Goal: Task Accomplishment & Management: Complete application form

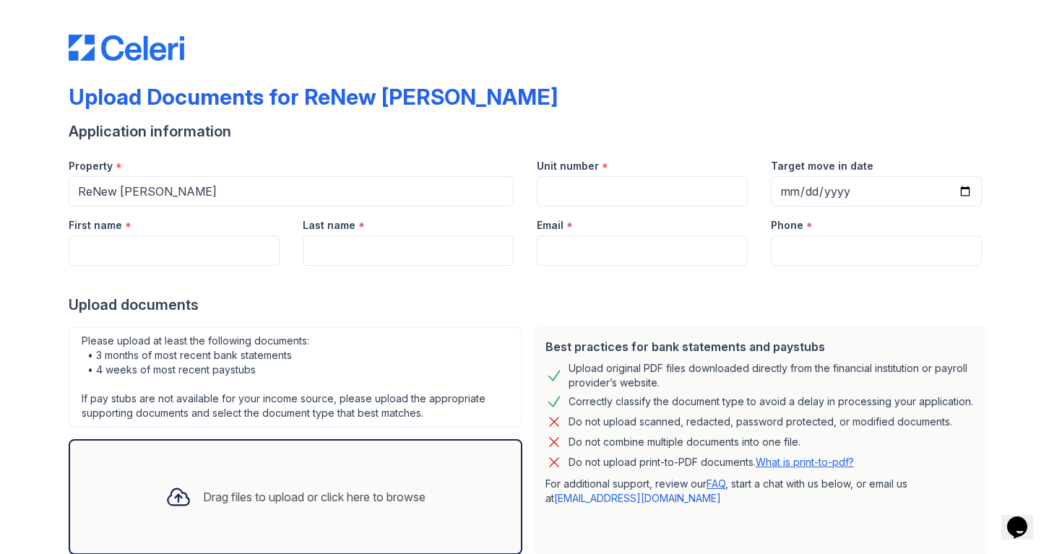
click at [1014, 327] on div "Upload Documents for ReNew [PERSON_NAME] Application information Property * ReN…" at bounding box center [531, 322] width 1016 height 644
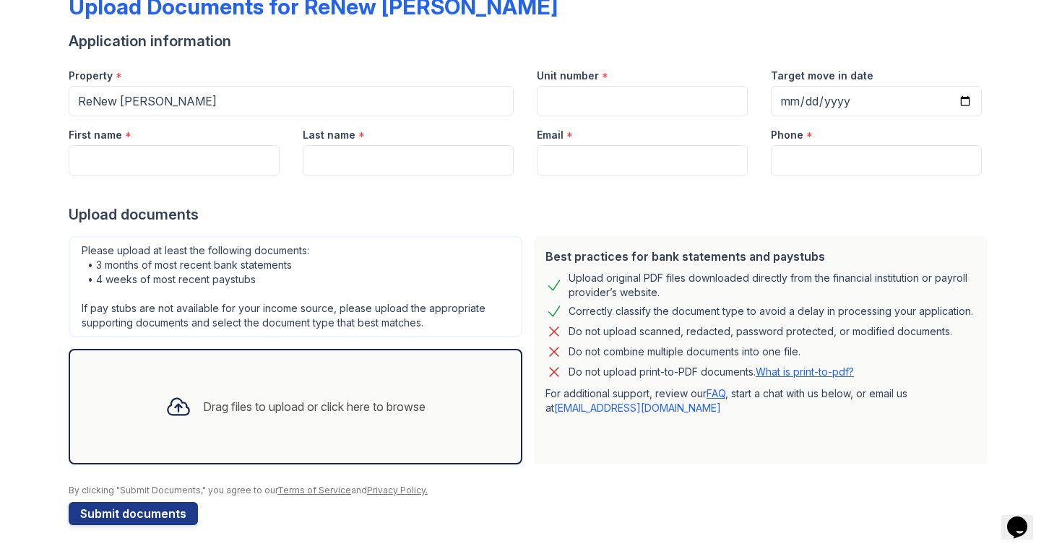
click at [1014, 327] on div "Upload Documents for ReNew [PERSON_NAME] Application information Property * ReN…" at bounding box center [531, 232] width 1016 height 644
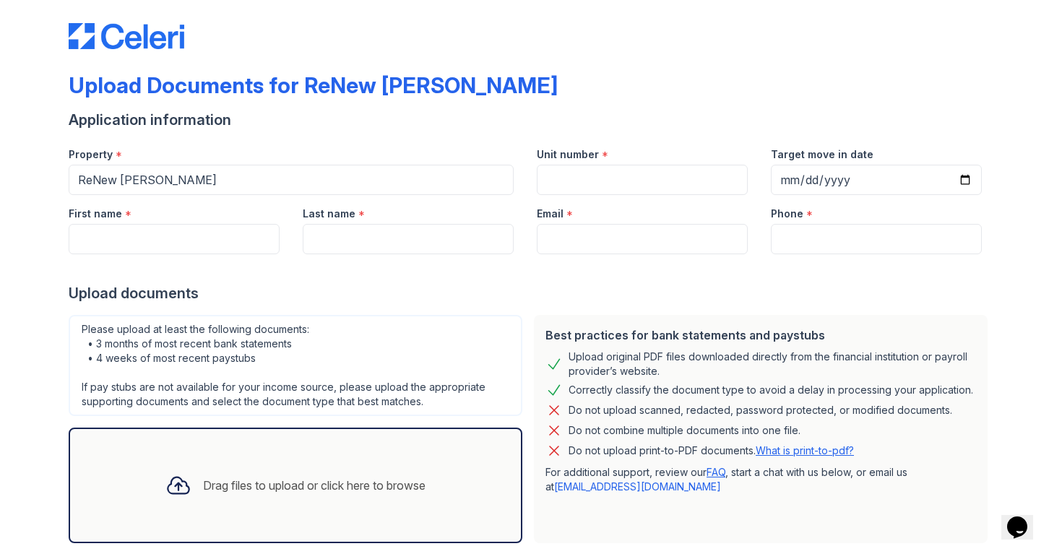
scroll to position [17, 0]
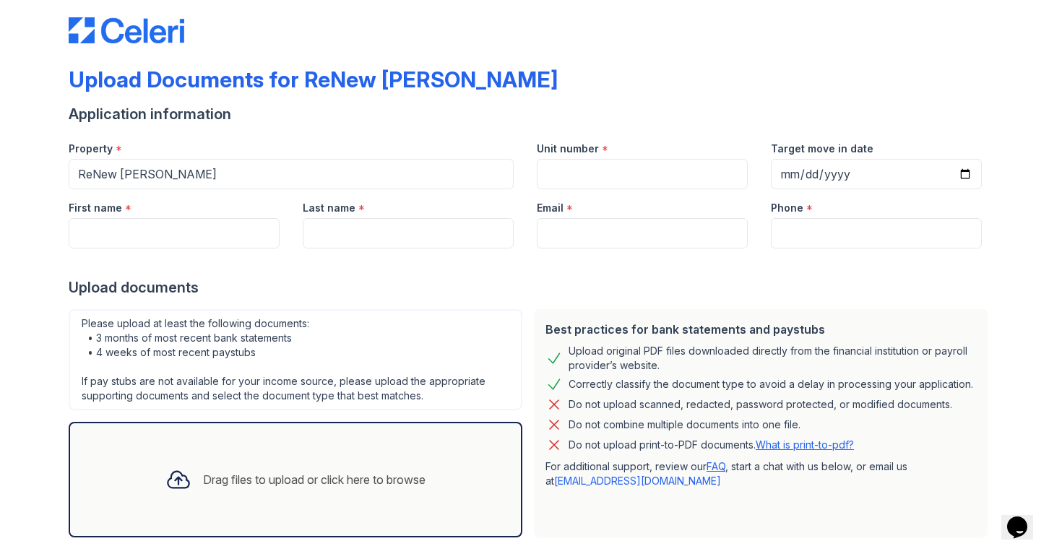
click at [975, 28] on div at bounding box center [531, 15] width 925 height 55
click at [996, 87] on div "Upload Documents for ReNew [PERSON_NAME] Application information Property * ReN…" at bounding box center [531, 305] width 1016 height 644
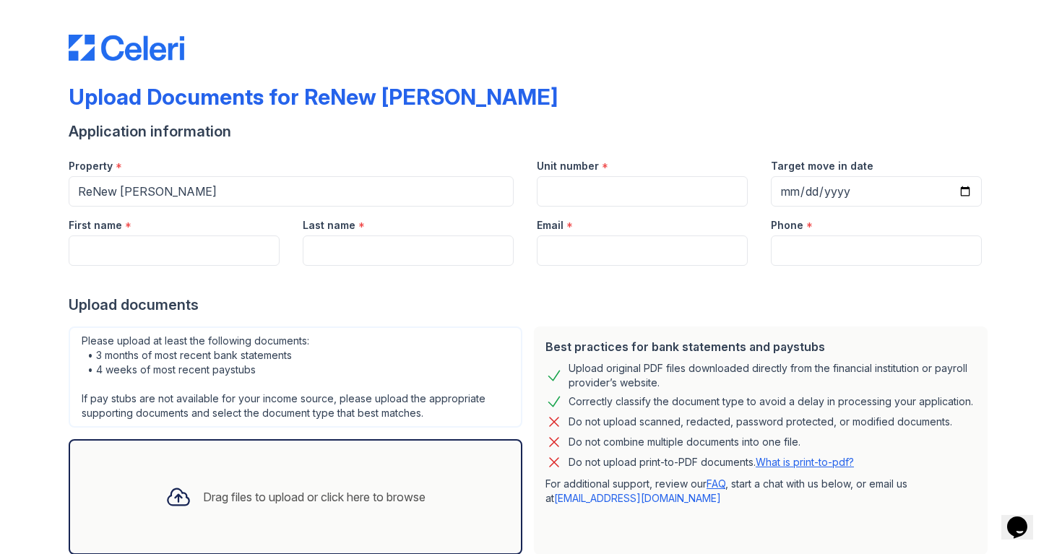
scroll to position [0, 0]
click at [549, 202] on input "Unit number" at bounding box center [642, 191] width 211 height 30
type input "2261-303"
click at [787, 192] on input "Target move in date" at bounding box center [876, 191] width 211 height 30
type input "[DATE]"
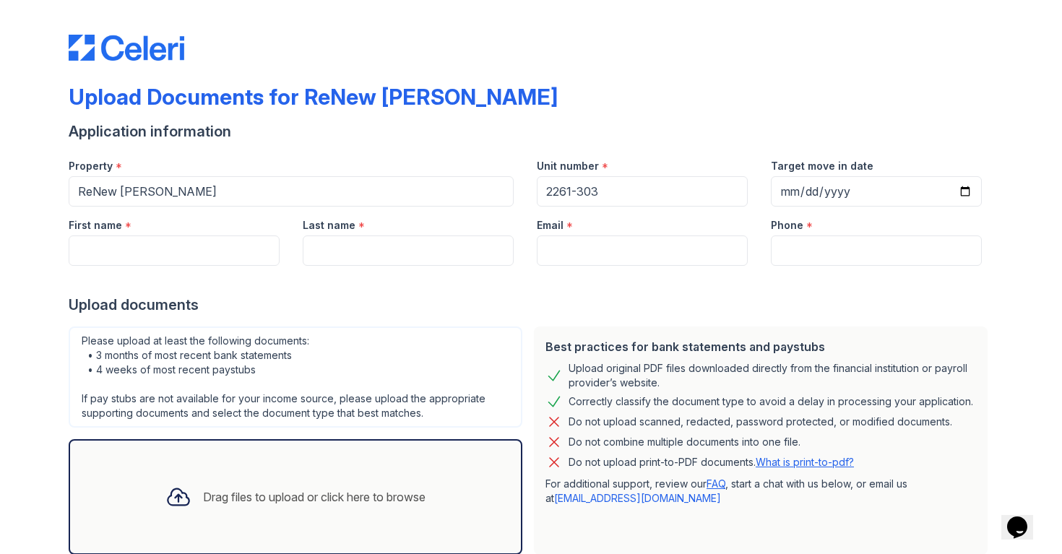
click at [754, 290] on div at bounding box center [531, 280] width 925 height 29
click at [233, 251] on input "First name" at bounding box center [174, 251] width 211 height 30
click at [233, 252] on input "First name" at bounding box center [174, 251] width 211 height 30
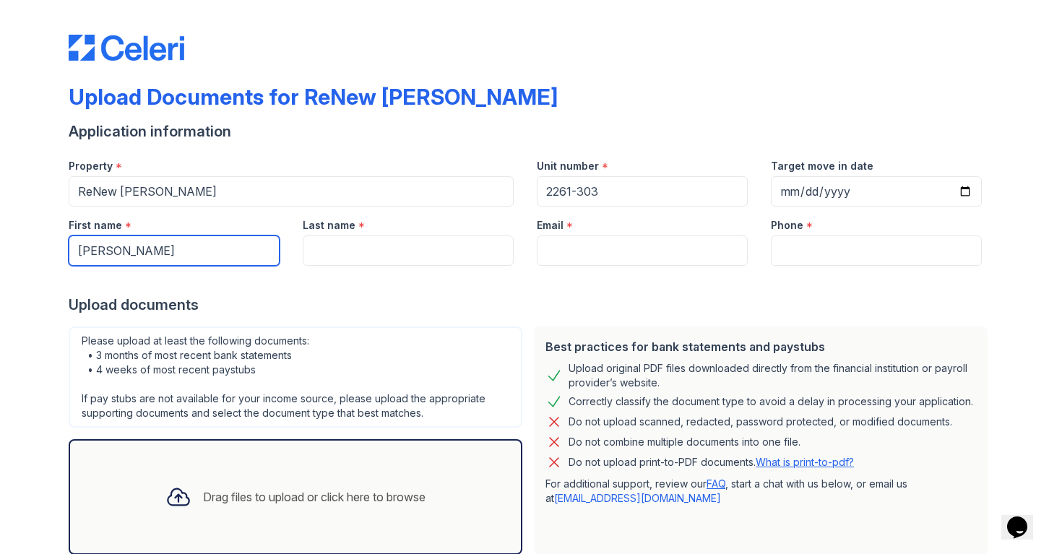
type input "[PERSON_NAME]"
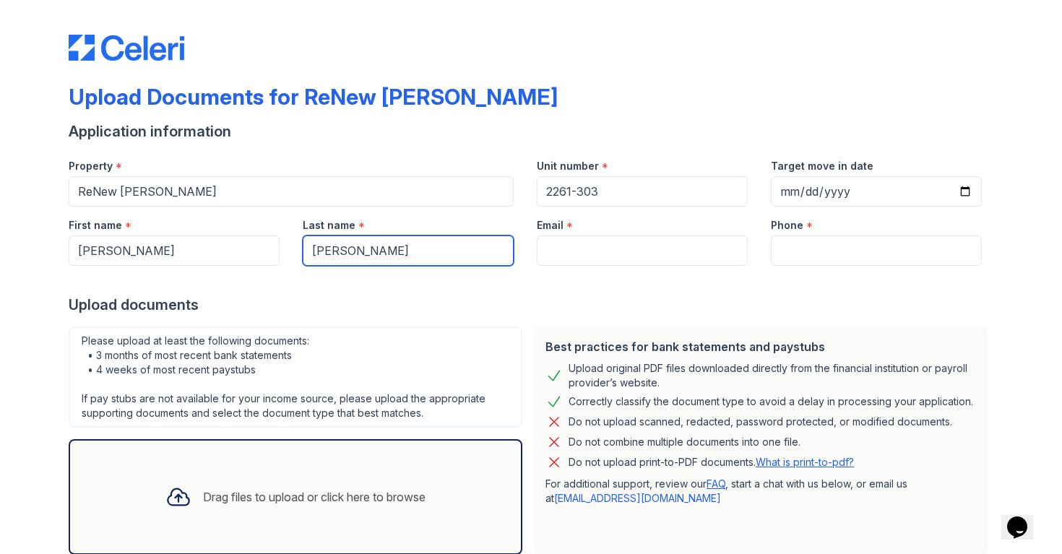
type input "[PERSON_NAME]"
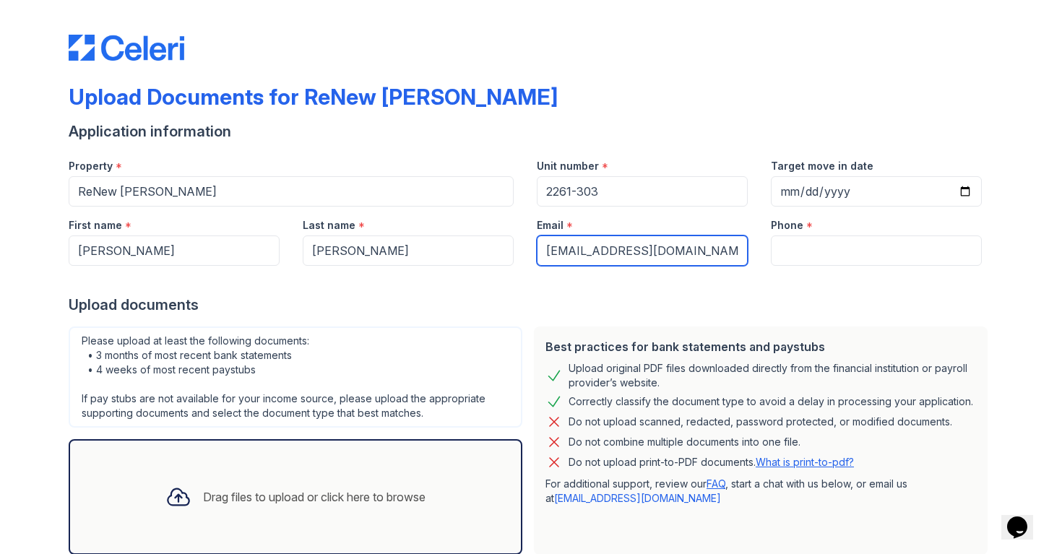
type input "[EMAIL_ADDRESS][DOMAIN_NAME]"
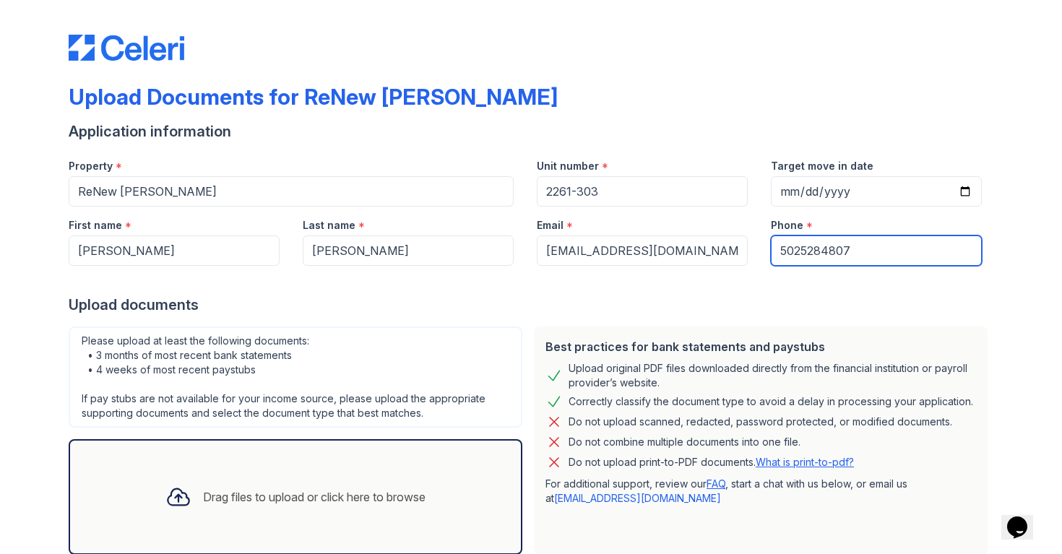
type input "5025284807"
click at [528, 310] on div "Upload documents" at bounding box center [531, 305] width 925 height 20
click at [527, 310] on div "Upload documents" at bounding box center [531, 305] width 925 height 20
click at [527, 293] on div at bounding box center [531, 280] width 925 height 29
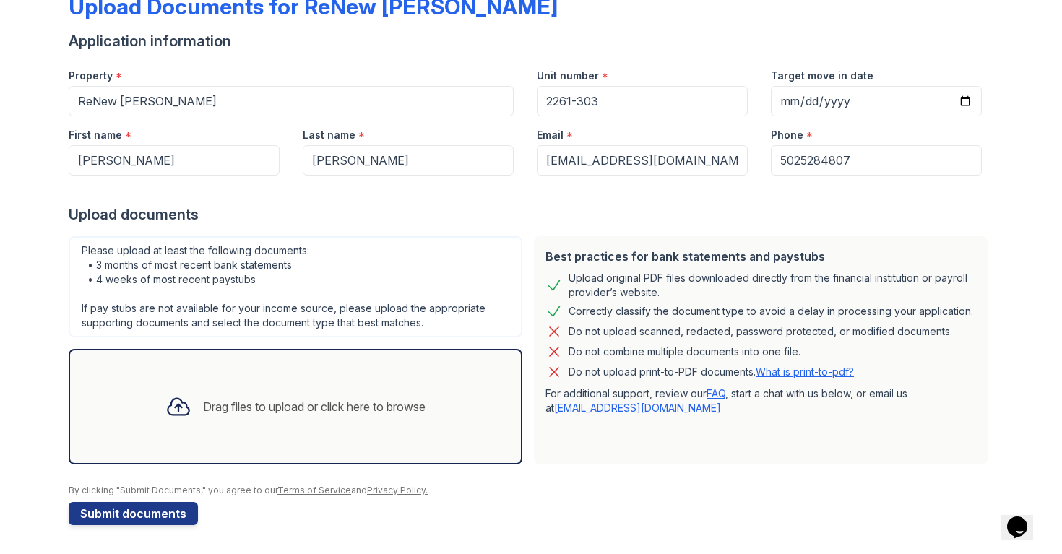
scroll to position [90, 0]
click at [527, 293] on div "Please upload at least the following documents: • 3 months of most recent bank …" at bounding box center [295, 350] width 465 height 240
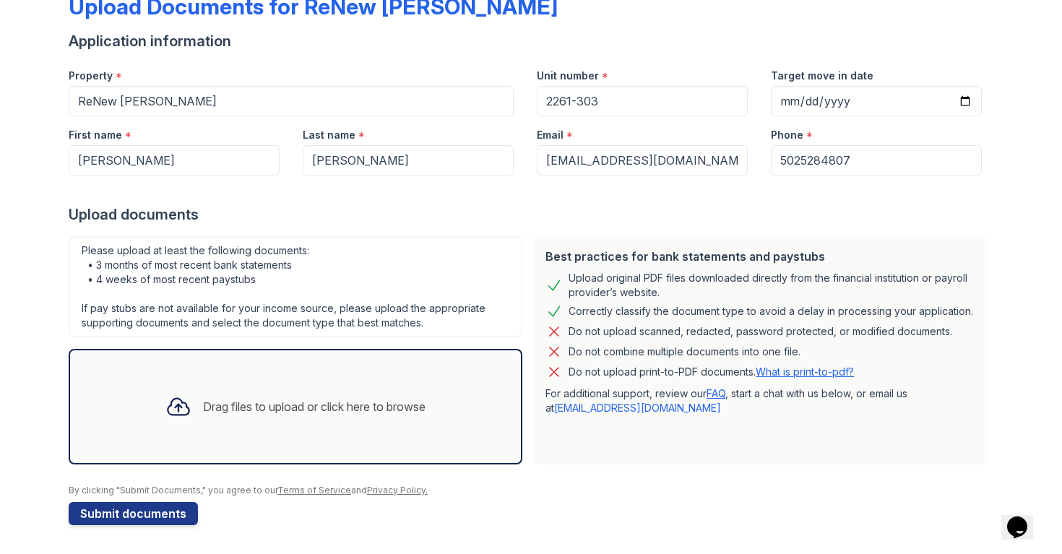
click at [1020, 288] on div "Upload Documents for ReNew [PERSON_NAME] Application information Property * ReN…" at bounding box center [531, 232] width 1016 height 644
click at [1008, 216] on div "Upload Documents for ReNew [PERSON_NAME] Application information Property * ReN…" at bounding box center [531, 232] width 1016 height 644
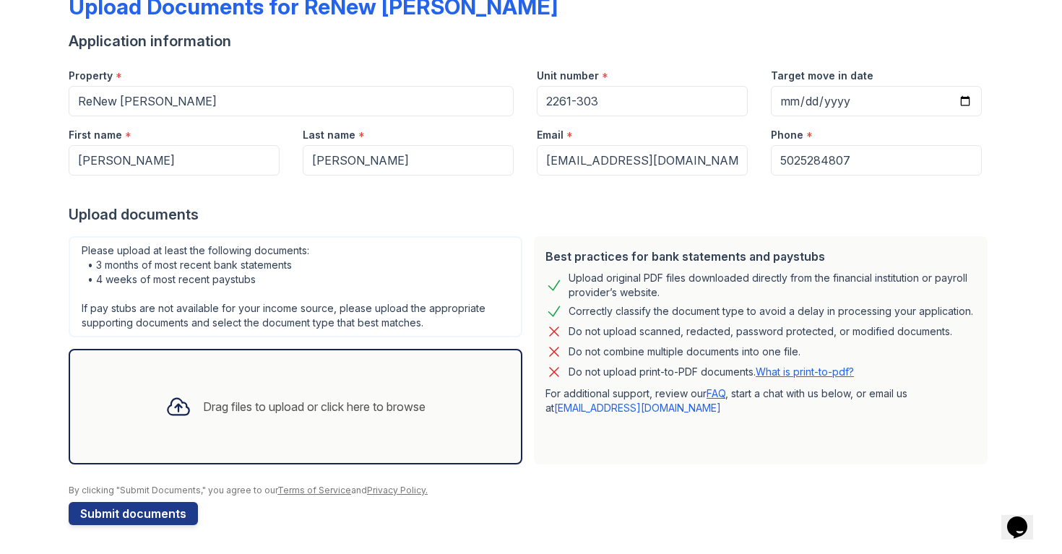
click at [1010, 212] on div "Upload Documents for ReNew [PERSON_NAME] Application information Property * ReN…" at bounding box center [531, 232] width 1016 height 644
click at [1017, 223] on div "Upload Documents for ReNew [PERSON_NAME] Application information Property * ReN…" at bounding box center [531, 232] width 1016 height 644
click at [1027, 281] on div "Upload Documents for ReNew [PERSON_NAME] Application information Property * ReN…" at bounding box center [531, 232] width 1016 height 644
click at [999, 69] on div "Upload Documents for ReNew [PERSON_NAME] Application information Property * ReN…" at bounding box center [531, 232] width 1016 height 644
click at [1003, 23] on div "Upload Documents for ReNew [PERSON_NAME] Application information Property * ReN…" at bounding box center [531, 232] width 1016 height 644
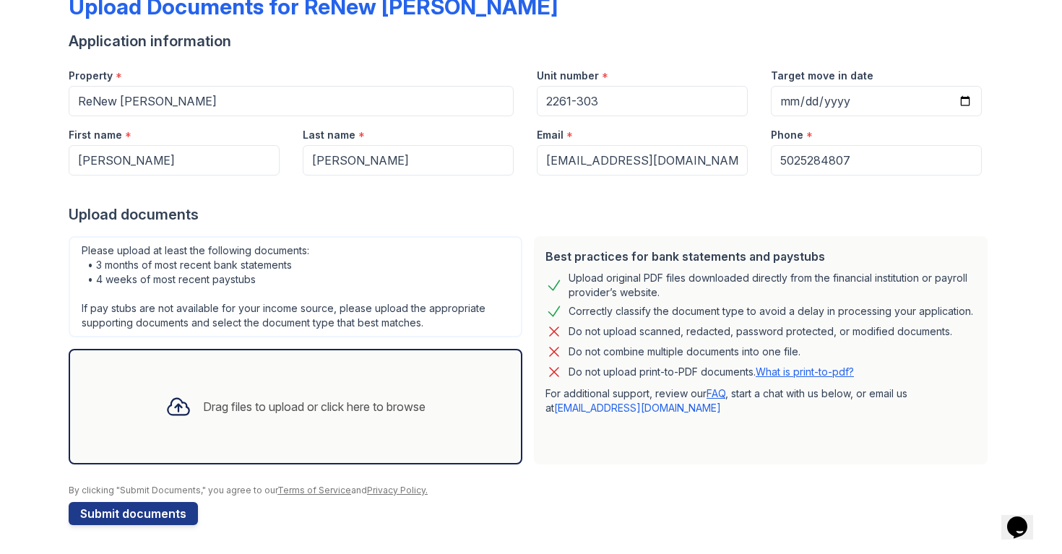
click at [1016, 34] on div "Upload Documents for ReNew [PERSON_NAME] Application information Property * ReN…" at bounding box center [531, 232] width 1016 height 644
click at [1016, 43] on div "Upload Documents for ReNew [PERSON_NAME] Application information Property * ReN…" at bounding box center [531, 232] width 1016 height 644
click at [1024, 45] on div "Upload Documents for ReNew [PERSON_NAME] Application information Property * ReN…" at bounding box center [531, 232] width 1016 height 644
click at [1031, 51] on div "Upload Documents for ReNew [PERSON_NAME] Application information Property * ReN…" at bounding box center [531, 232] width 1016 height 644
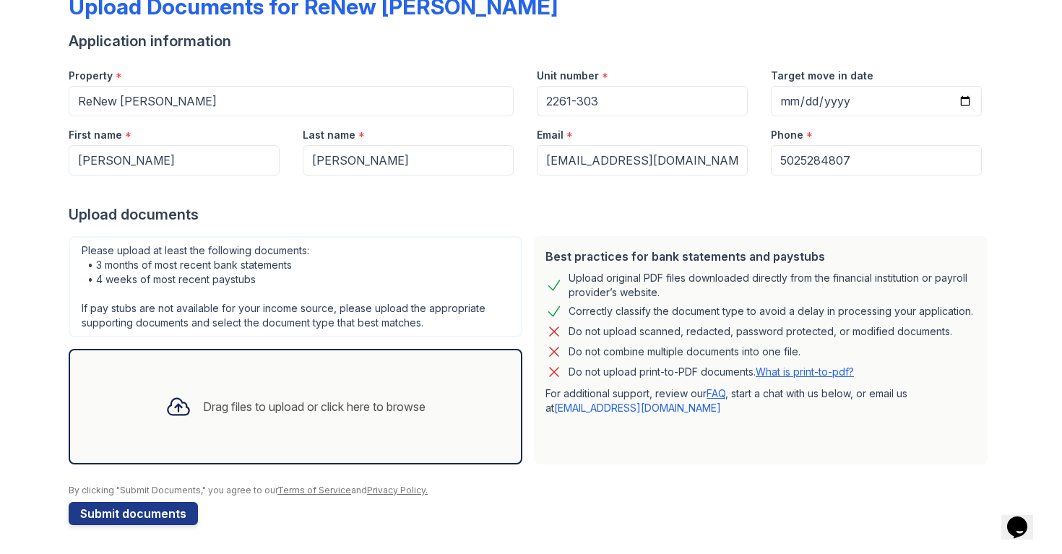
click at [1004, 142] on div "Upload Documents for ReNew [PERSON_NAME] Application information Property * ReN…" at bounding box center [531, 232] width 1016 height 644
click at [371, 382] on div "Drag files to upload or click here to browse" at bounding box center [295, 406] width 283 height 49
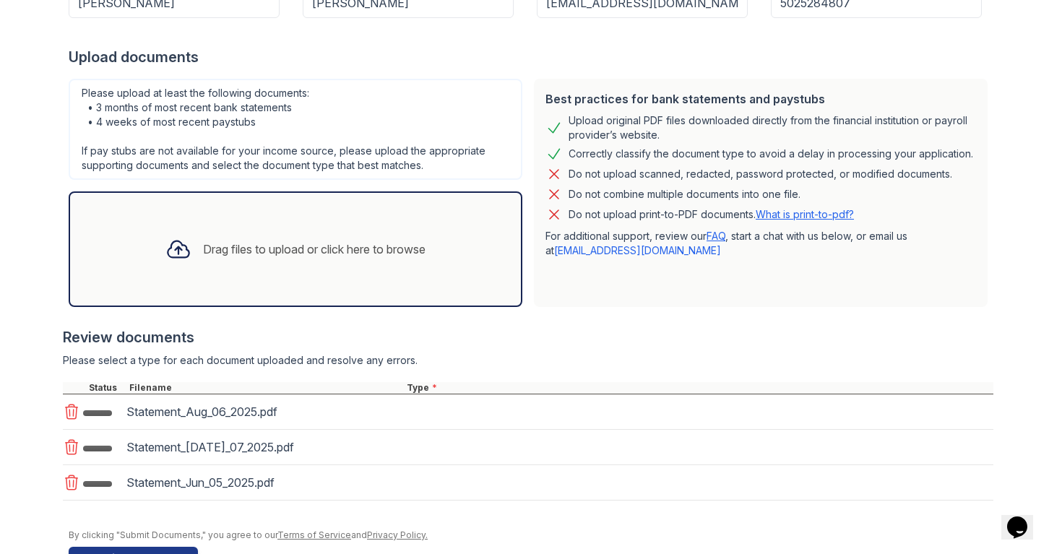
scroll to position [257, 0]
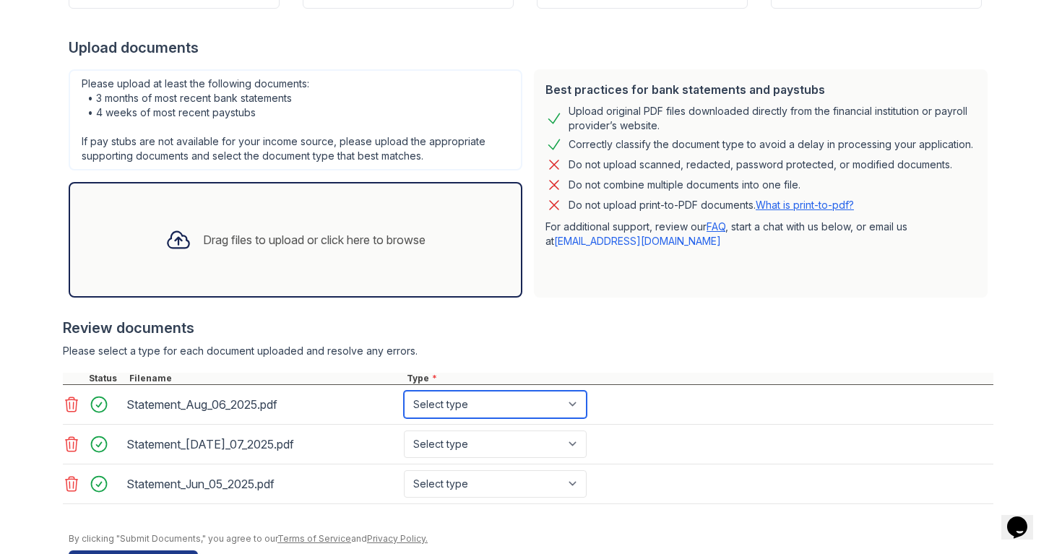
select select "bank_statement"
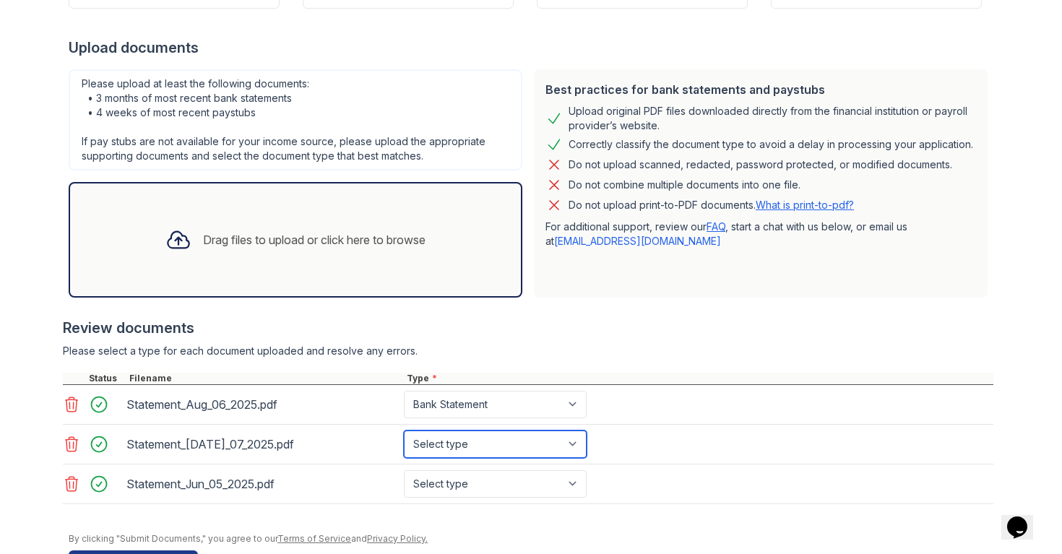
select select "bank_statement"
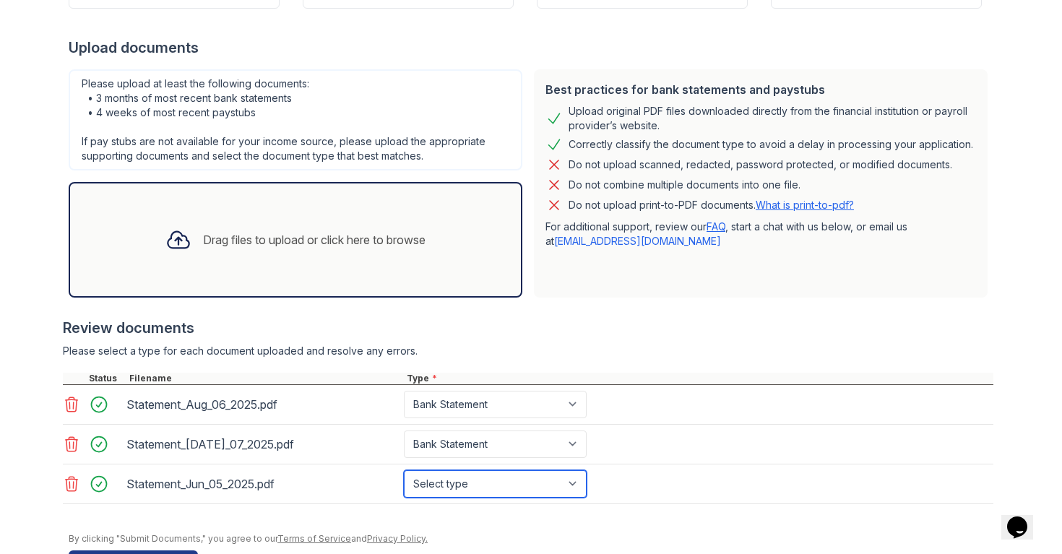
select select "bank_statement"
click at [655, 349] on div "Please select a type for each document uploaded and resolve any errors." at bounding box center [528, 351] width 931 height 14
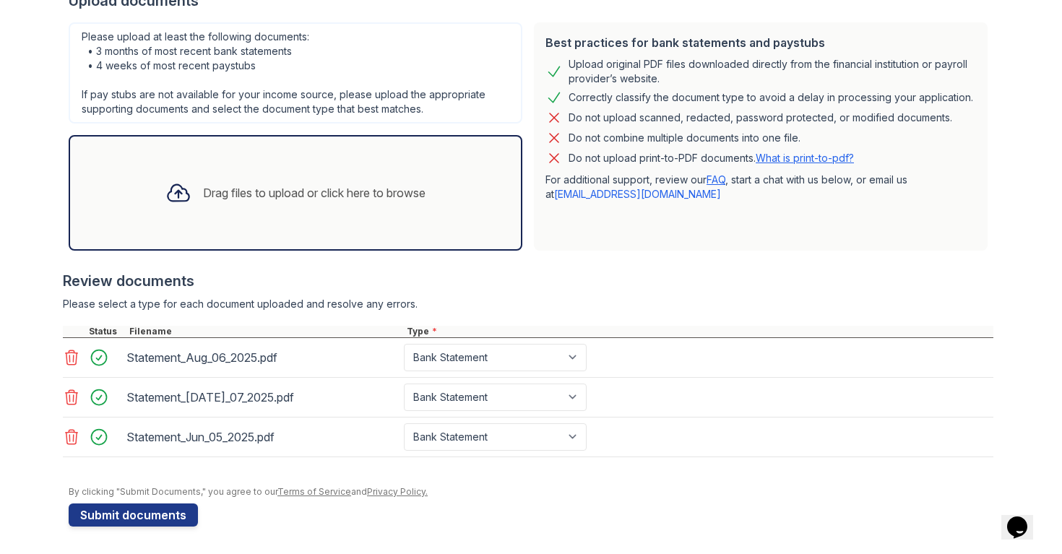
click at [397, 196] on div "Drag files to upload or click here to browse" at bounding box center [314, 192] width 223 height 17
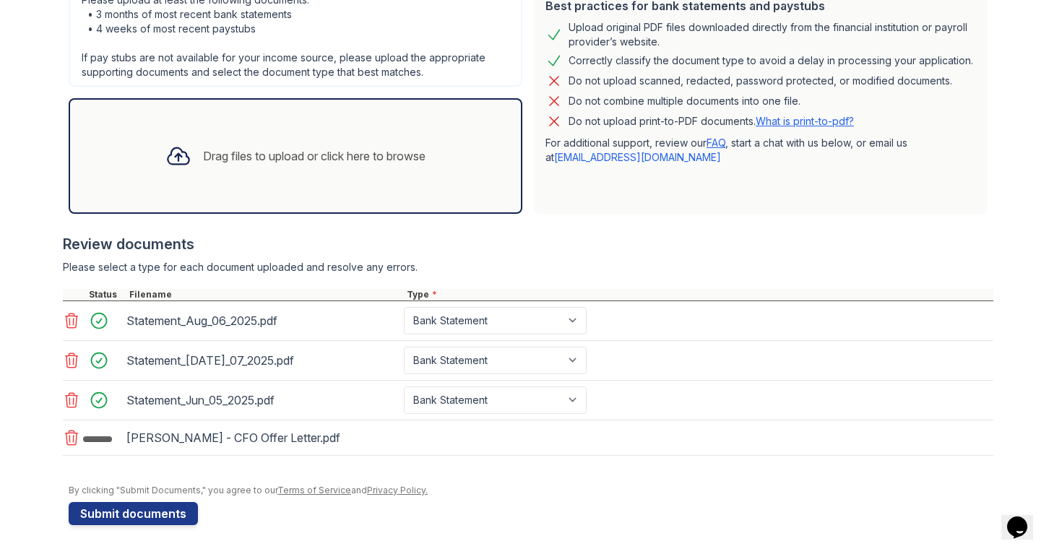
scroll to position [341, 0]
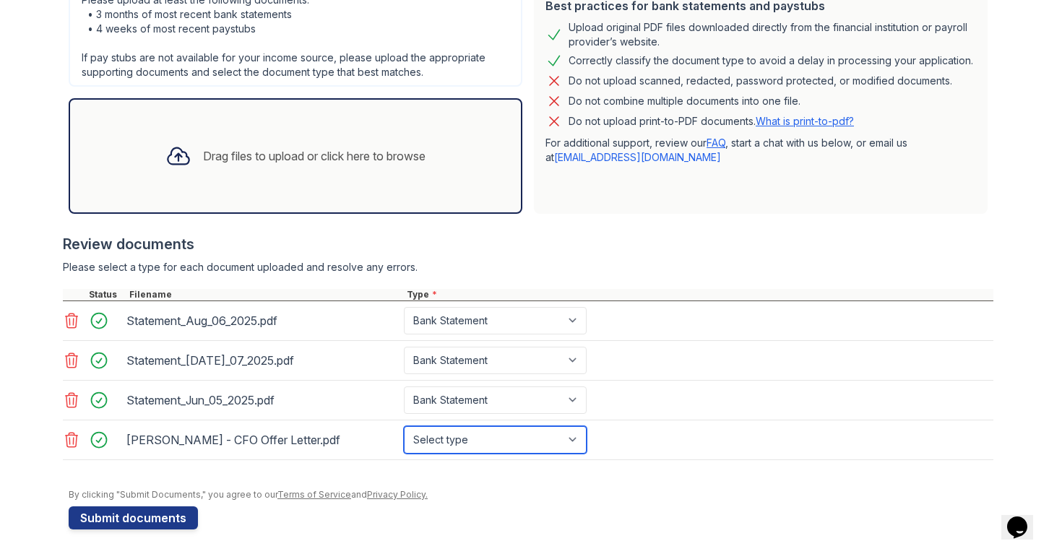
select select "offer_letter"
click at [655, 434] on div "[PERSON_NAME] - CFO Offer Letter.pdf Select type Paystub Bank Statement Offer L…" at bounding box center [528, 441] width 931 height 40
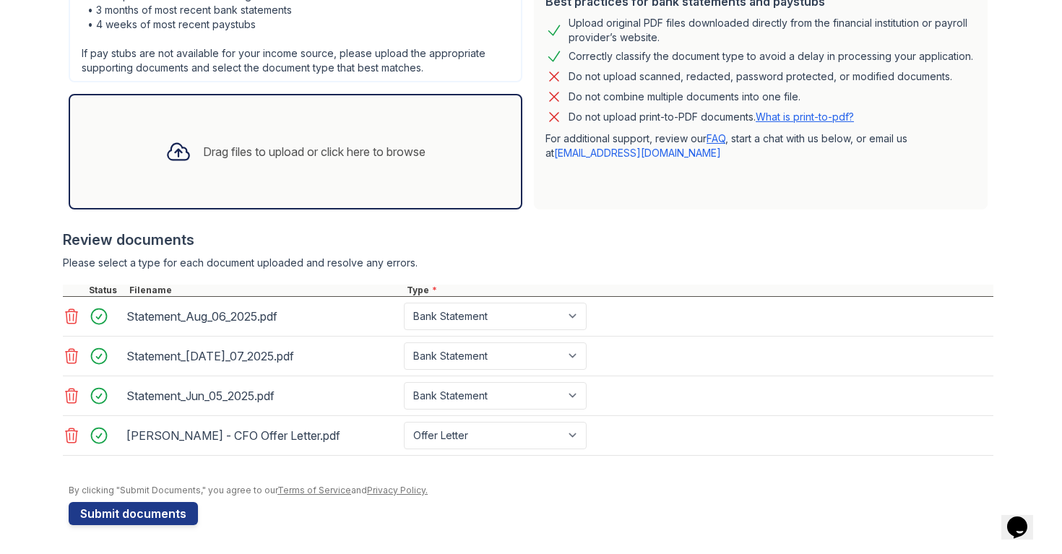
scroll to position [0, 0]
click at [363, 165] on div "Drag files to upload or click here to browse" at bounding box center [295, 151] width 283 height 49
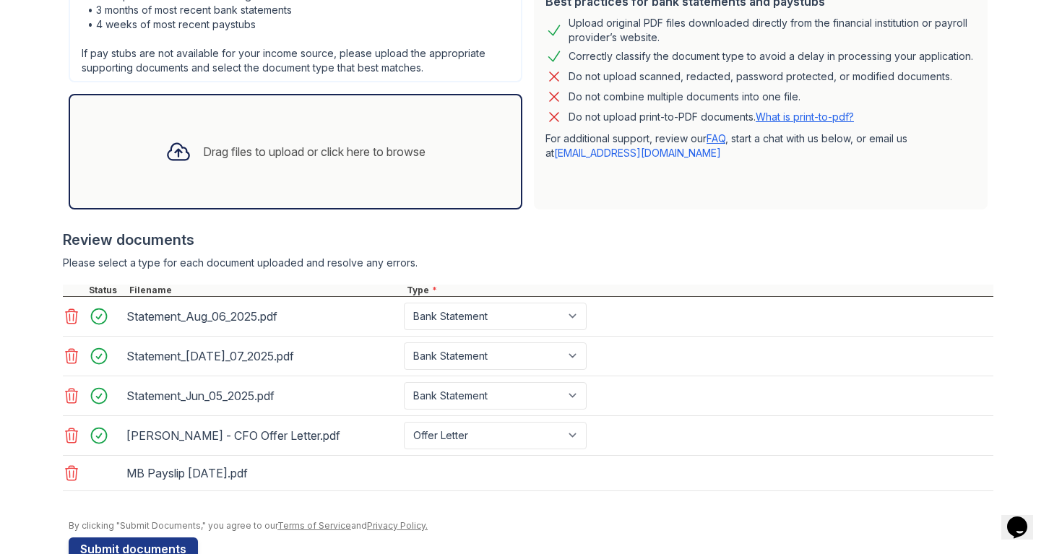
click at [410, 168] on div "Drag files to upload or click here to browse" at bounding box center [295, 151] width 283 height 49
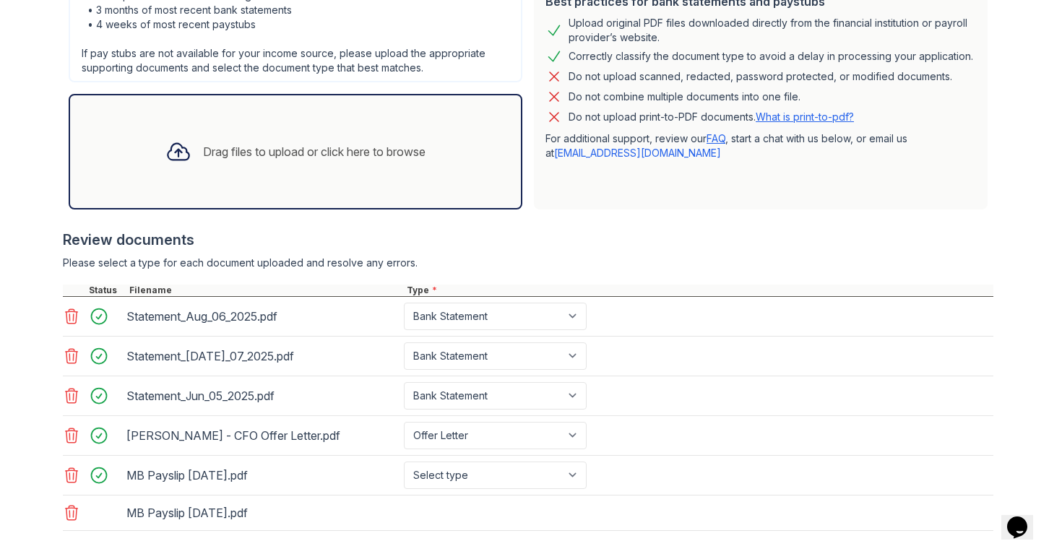
click at [430, 168] on div "Drag files to upload or click here to browse" at bounding box center [295, 151] width 283 height 49
click at [634, 251] on div "Review documents Please select a type for each document uploaded and resolve an…" at bounding box center [528, 400] width 931 height 370
click at [652, 256] on div "Please select a type for each document uploaded and resolve any errors." at bounding box center [528, 263] width 931 height 14
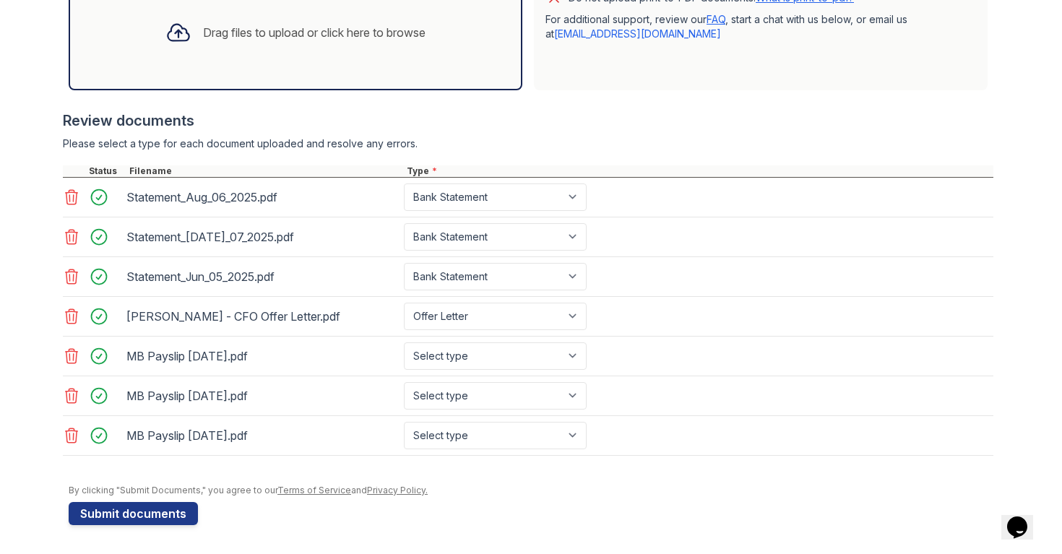
scroll to position [465, 0]
select select "paystub"
click at [644, 442] on div "MB Payslip [DATE].pdf Select type Paystub Bank Statement Offer Letter Tax Docum…" at bounding box center [528, 436] width 931 height 40
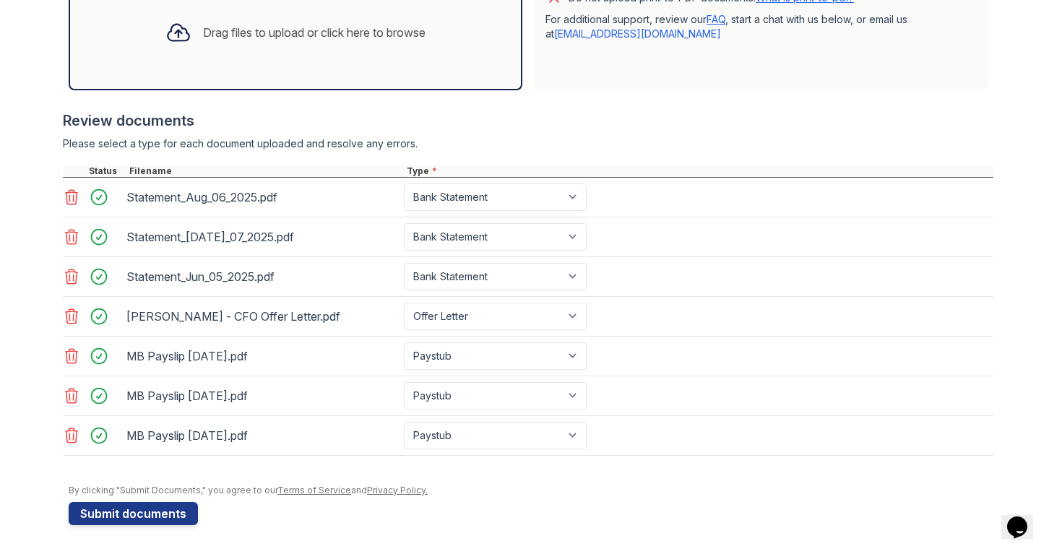
click at [644, 442] on div "MB Payslip [DATE].pdf Select type Paystub Bank Statement Offer Letter Tax Docum…" at bounding box center [528, 436] width 931 height 40
click at [158, 512] on button "Submit documents" at bounding box center [133, 513] width 129 height 23
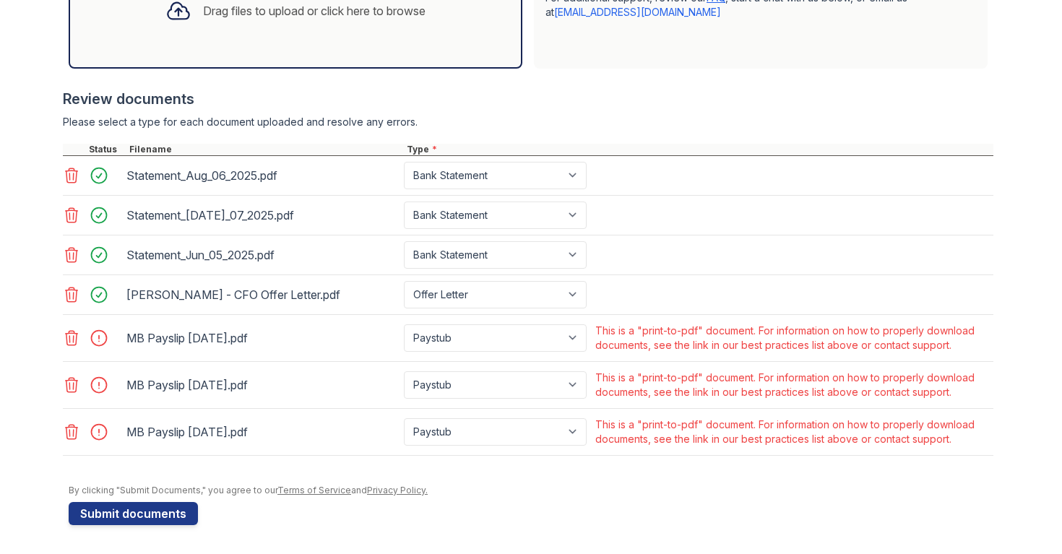
scroll to position [527, 0]
click at [70, 337] on icon at bounding box center [72, 338] width 12 height 14
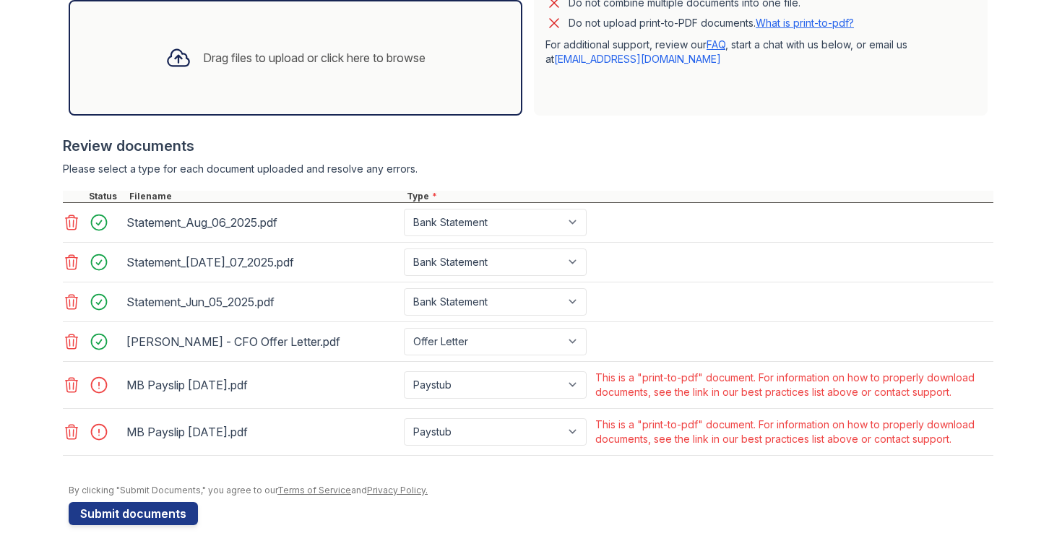
click at [75, 385] on icon at bounding box center [71, 384] width 17 height 17
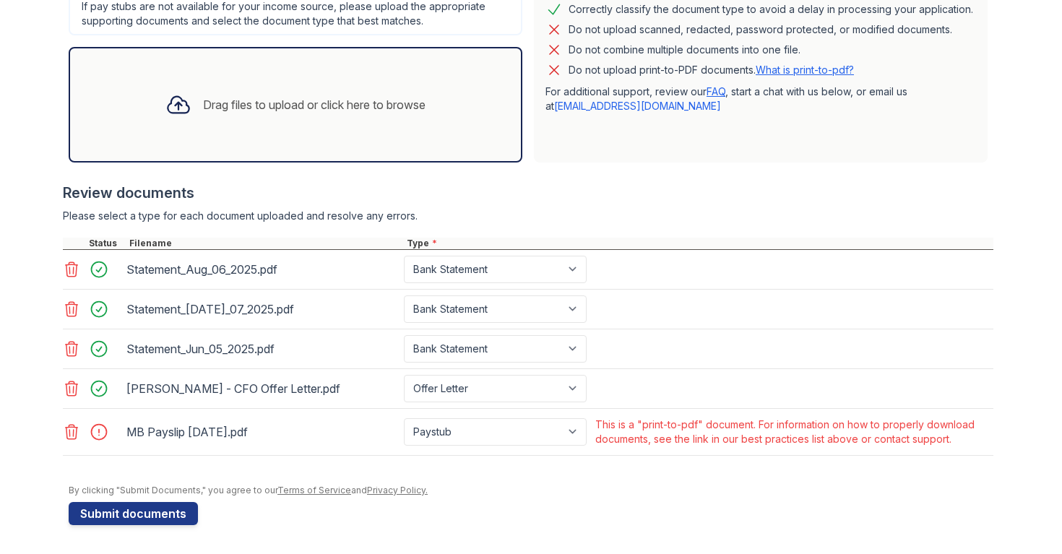
click at [72, 436] on icon at bounding box center [71, 431] width 17 height 17
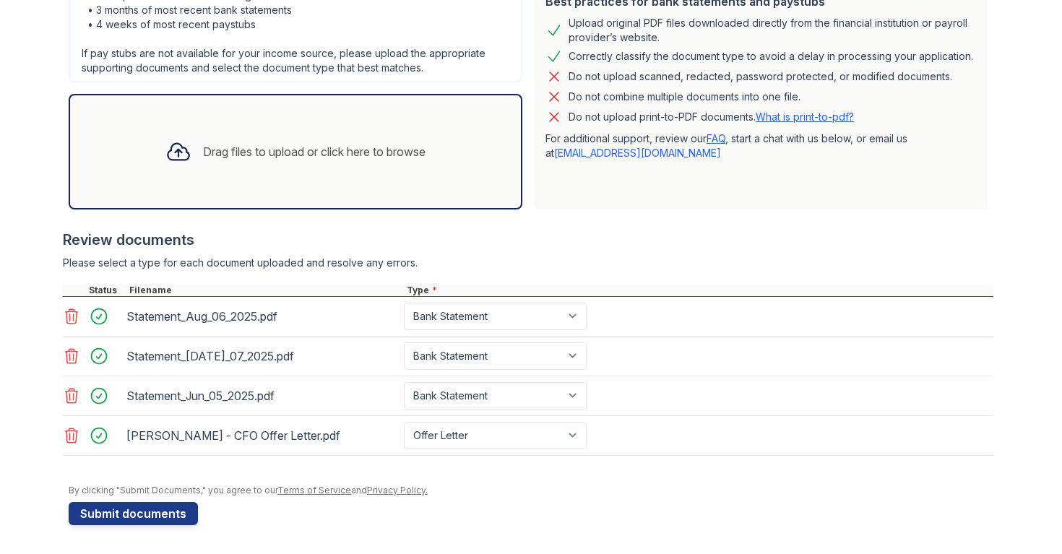
scroll to position [386, 0]
click at [488, 490] on div "By clicking "Submit Documents," you agree to our Terms of Service and Privacy P…" at bounding box center [531, 491] width 925 height 12
click at [399, 165] on div "Drag files to upload or click here to browse" at bounding box center [295, 151] width 283 height 49
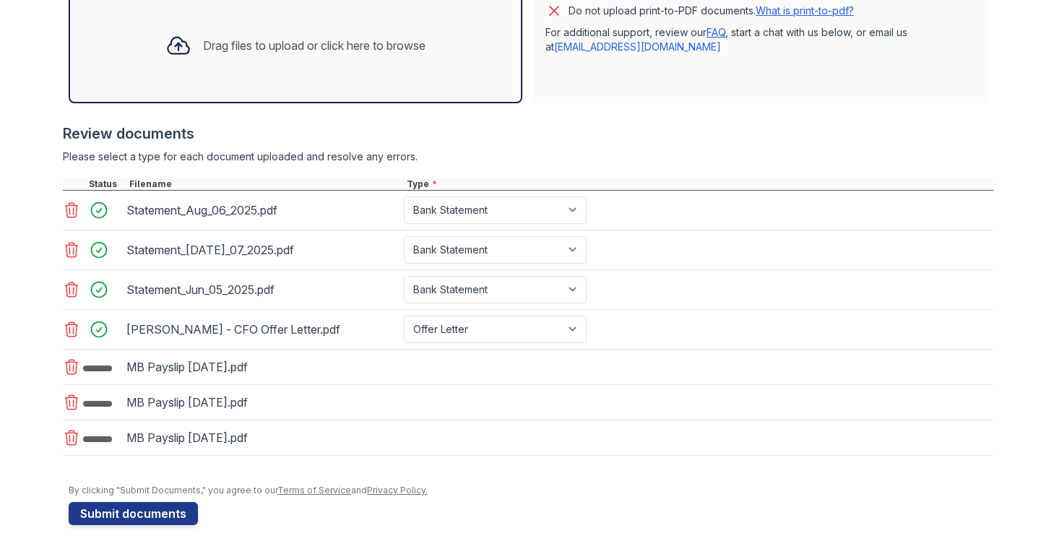
scroll to position [492, 0]
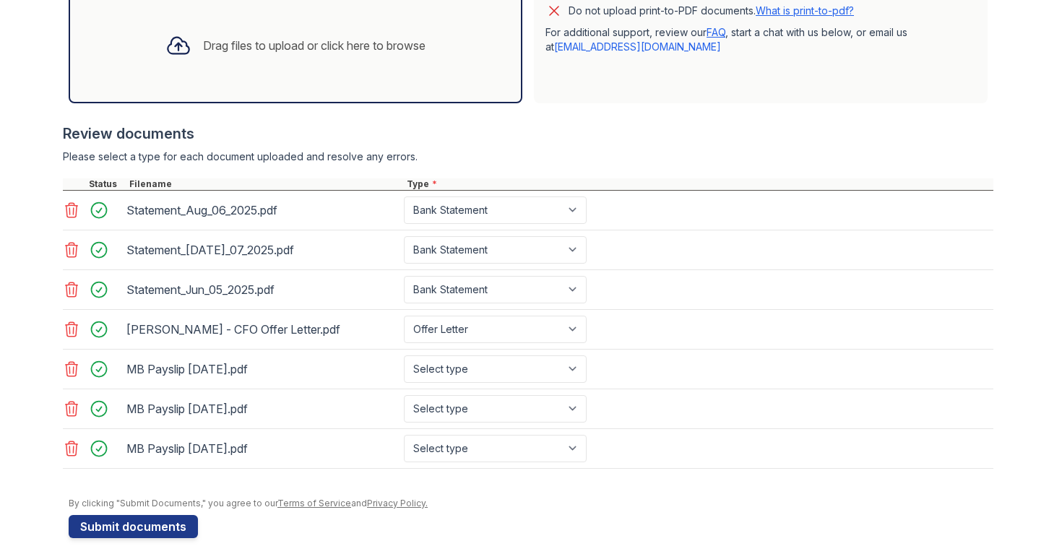
click at [459, 352] on div "MB Payslip [DATE].pdf Select type Paystub Bank Statement Offer Letter Tax Docum…" at bounding box center [528, 370] width 931 height 40
select select "paystub"
click at [431, 483] on div at bounding box center [531, 490] width 925 height 14
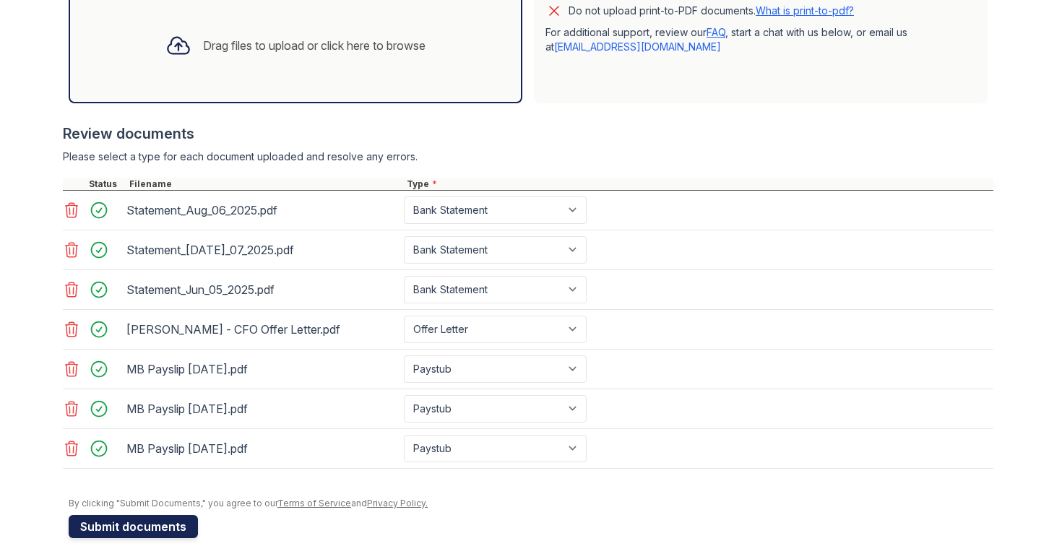
click at [161, 535] on button "Submit documents" at bounding box center [133, 526] width 129 height 23
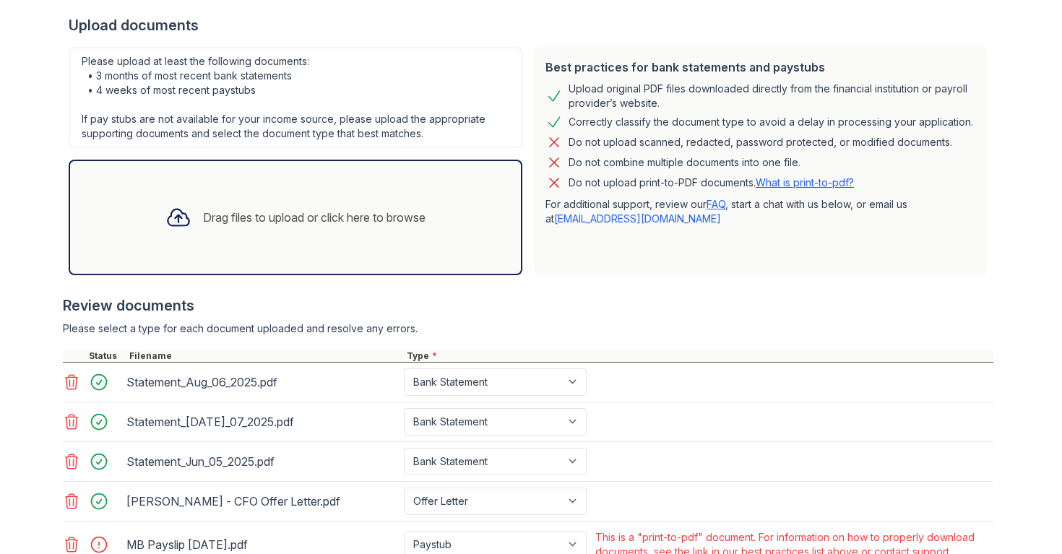
scroll to position [352, 0]
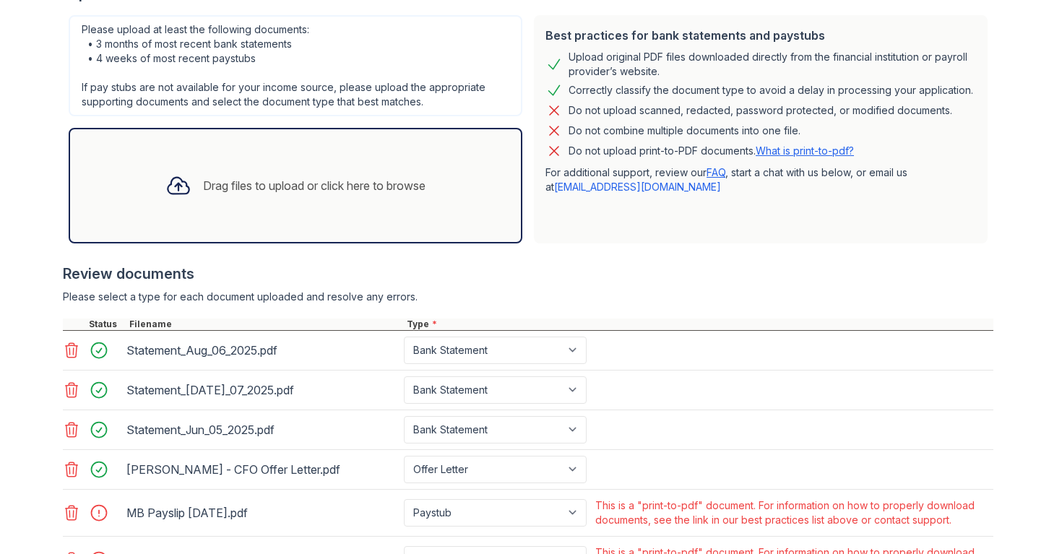
click at [764, 272] on div "Review documents" at bounding box center [528, 274] width 931 height 20
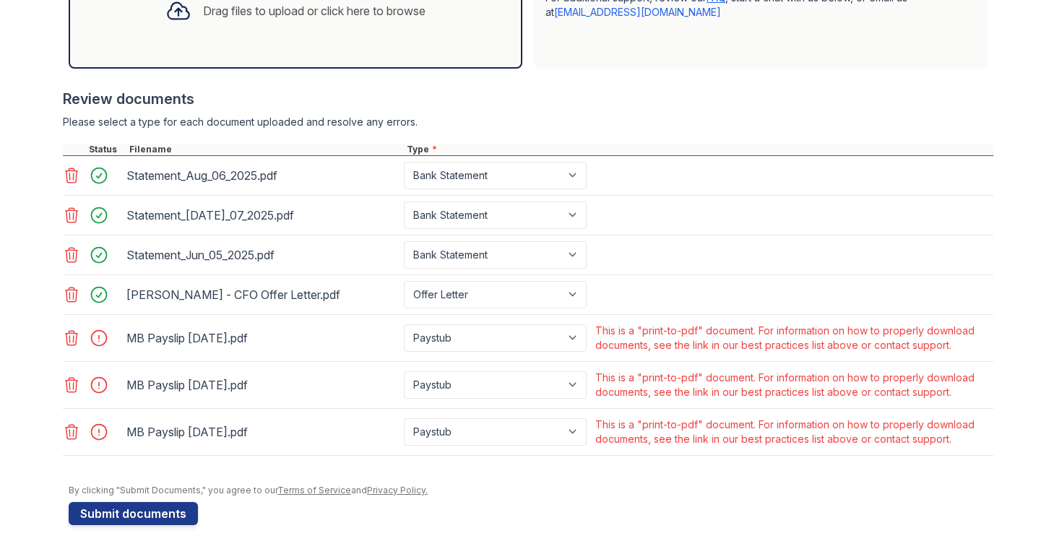
scroll to position [527, 0]
click at [78, 341] on icon at bounding box center [71, 337] width 17 height 17
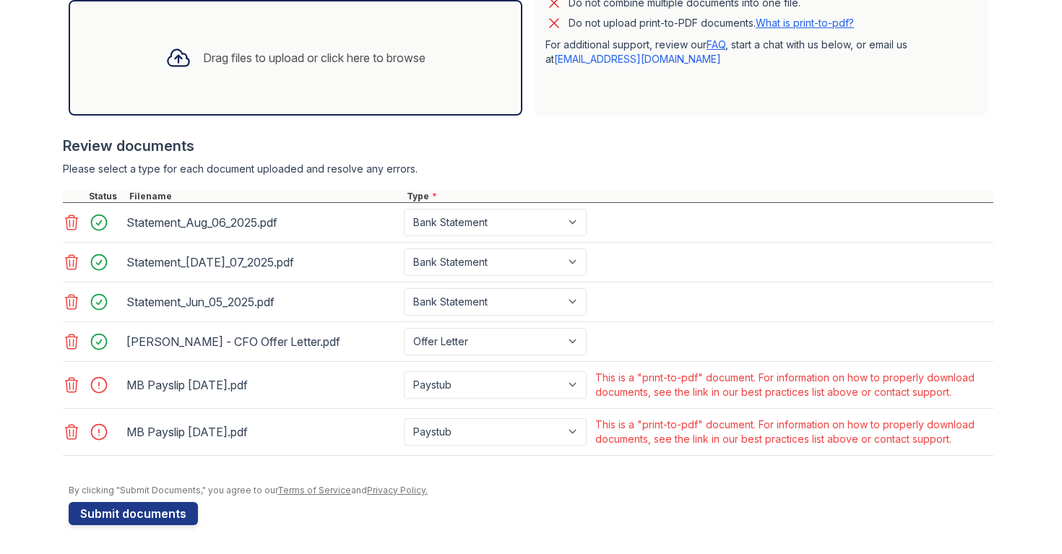
click at [72, 380] on icon at bounding box center [72, 385] width 12 height 14
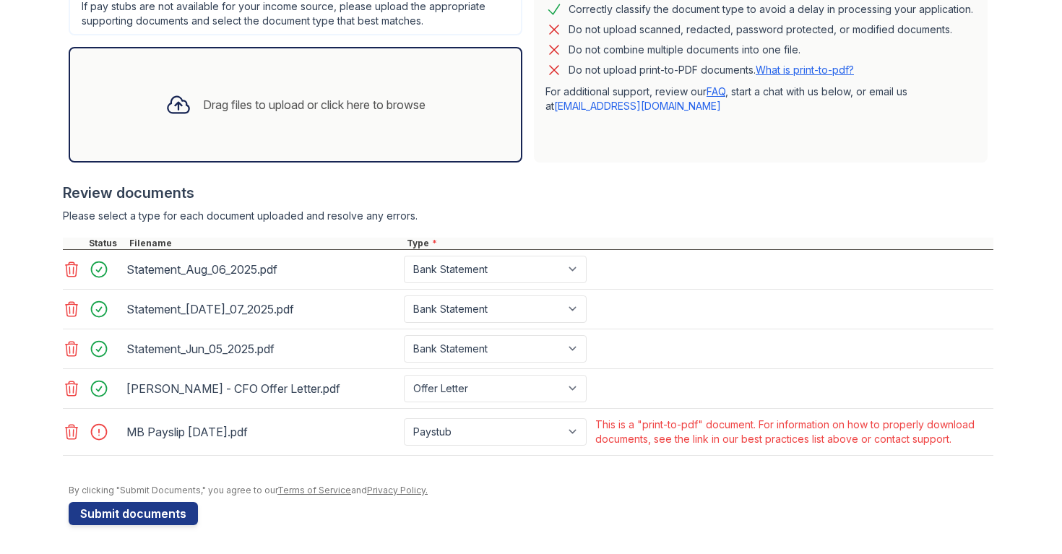
click at [74, 426] on icon at bounding box center [72, 432] width 12 height 14
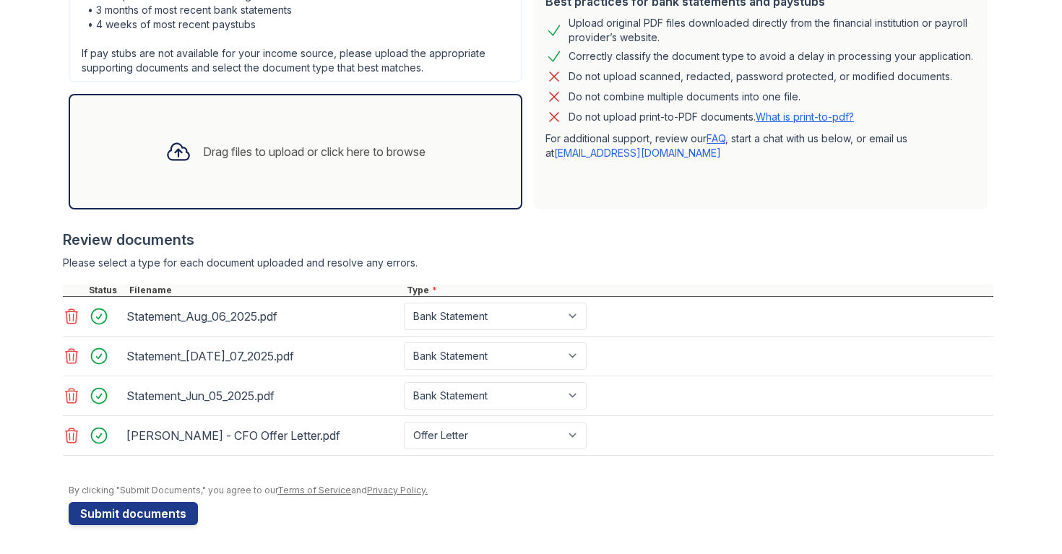
click at [718, 225] on div at bounding box center [528, 222] width 931 height 14
click at [712, 237] on div "Review documents" at bounding box center [528, 240] width 931 height 20
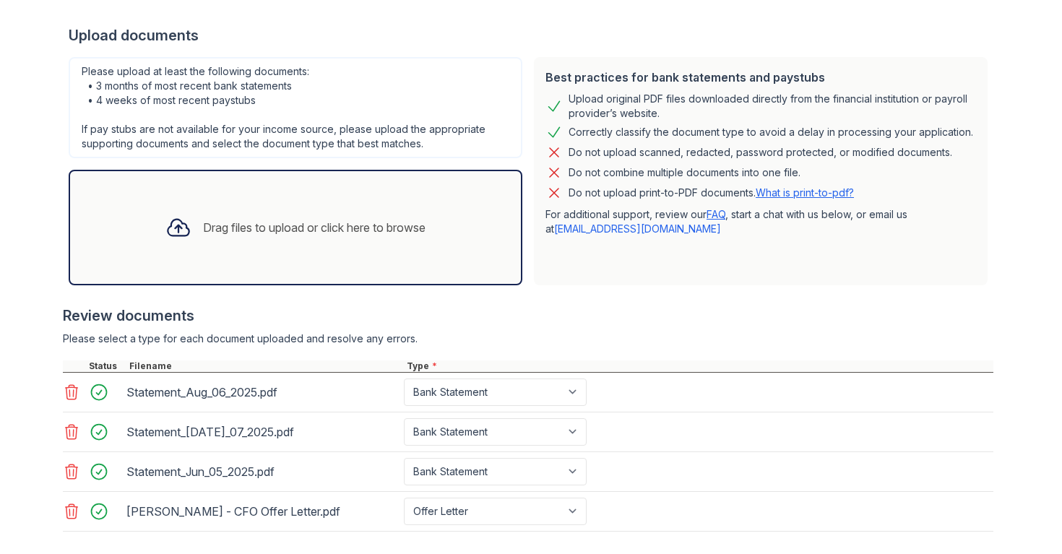
scroll to position [311, 0]
click at [428, 208] on div "Drag files to upload or click here to browse" at bounding box center [295, 226] width 283 height 49
click at [987, 133] on div "Best practices for bank statements and paystubs Upload original PDF files downl…" at bounding box center [761, 170] width 454 height 228
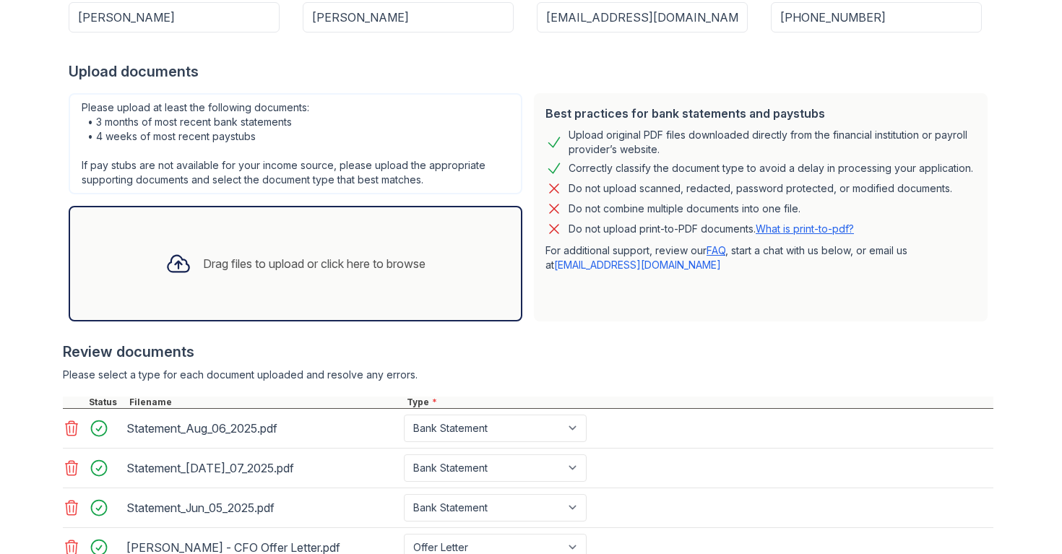
scroll to position [254, 0]
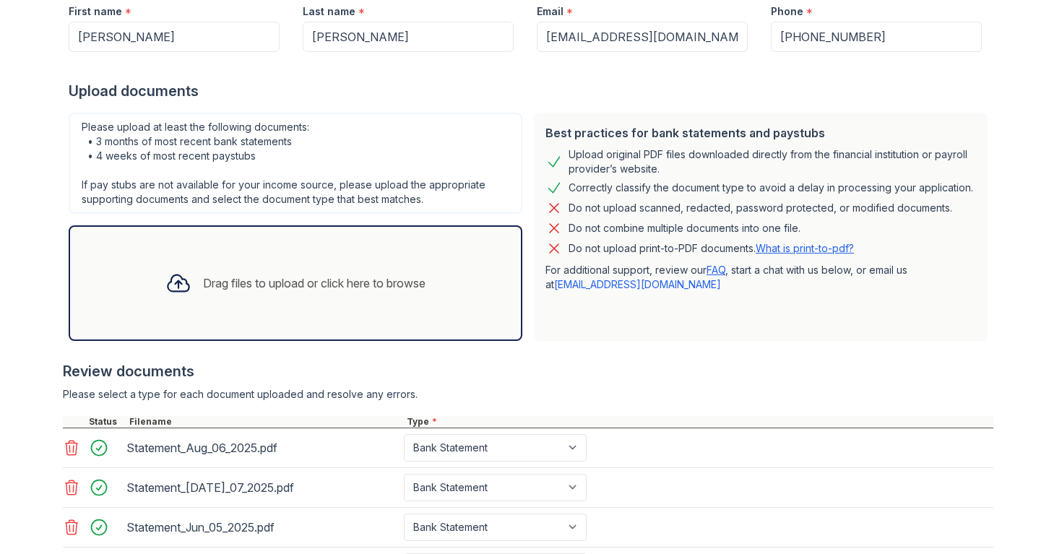
click at [1006, 224] on div "Upload Documents for ReNew [PERSON_NAME] Please correct the errors below. Appli…" at bounding box center [531, 216] width 1016 height 940
